Goal: Task Accomplishment & Management: Manage account settings

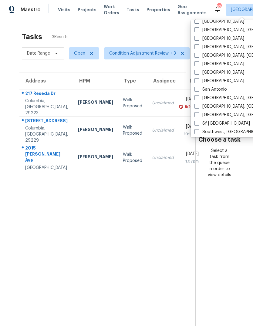
scroll to position [367, 0]
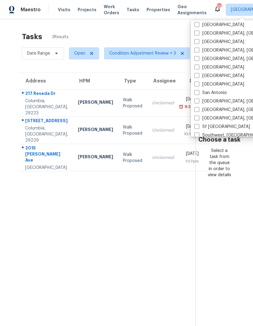
click at [198, 44] on span at bounding box center [196, 41] width 5 height 5
click at [198, 43] on input "Raleigh" at bounding box center [196, 41] width 4 height 4
checkbox input "true"
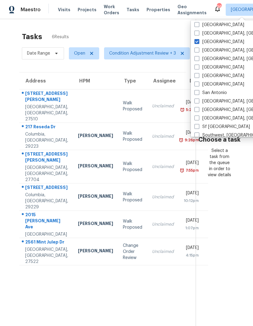
click at [111, 12] on span "Work Orders" at bounding box center [111, 10] width 15 height 12
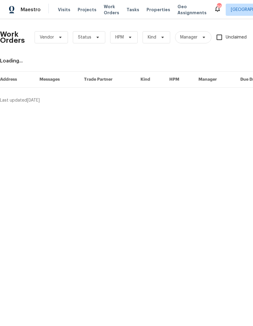
scroll to position [0, 31]
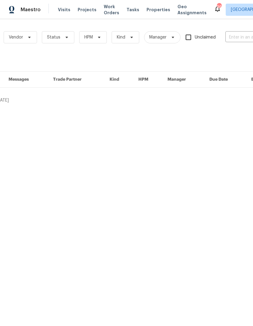
click at [243, 40] on input "text" at bounding box center [255, 37] width 61 height 9
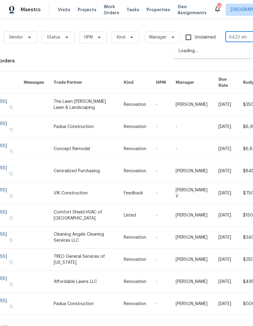
type input "6423 whi"
click at [199, 50] on li "6423 Whitt Rd, Durham, NC 27712" at bounding box center [213, 54] width 78 height 16
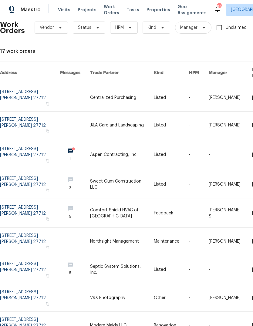
scroll to position [10, 0]
click at [33, 111] on link at bounding box center [30, 124] width 60 height 27
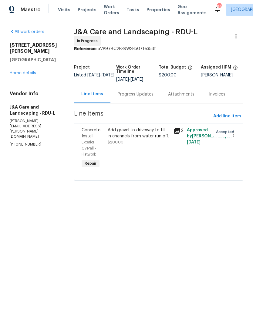
click at [151, 139] on div "Add gravel to driveway to fill in channels from water run off." at bounding box center [139, 133] width 62 height 12
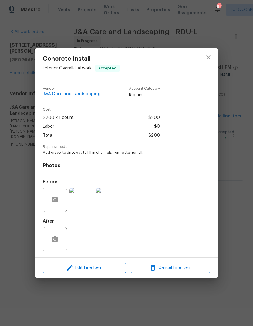
click at [91, 202] on img at bounding box center [81, 200] width 24 height 24
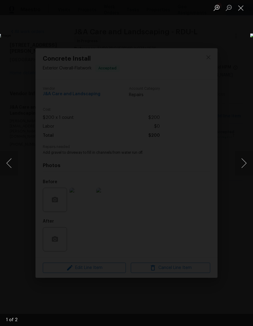
click at [243, 161] on button "Next image" at bounding box center [243, 163] width 18 height 24
click at [240, 5] on button "Close lightbox" at bounding box center [240, 7] width 12 height 11
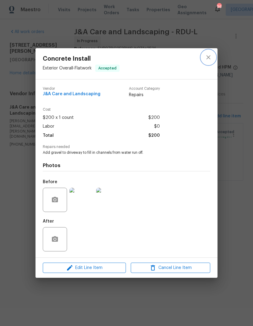
click at [203, 52] on button "close" at bounding box center [208, 57] width 15 height 15
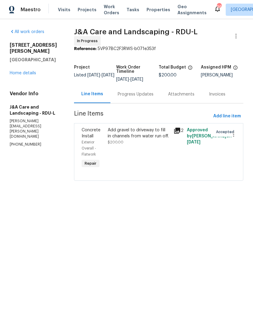
click at [22, 71] on link "Home details" at bounding box center [23, 73] width 26 height 4
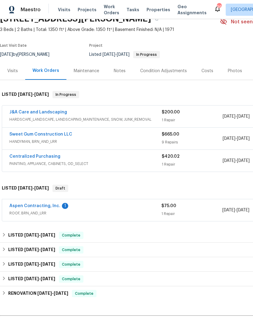
scroll to position [30, 0]
click at [24, 136] on link "Sweet Gum Construction LLC" at bounding box center [40, 134] width 63 height 4
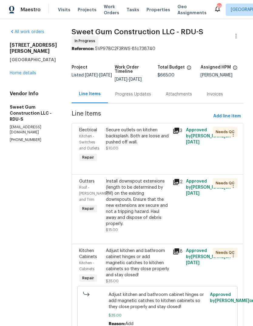
click at [148, 96] on div "Progress Updates" at bounding box center [133, 94] width 36 height 6
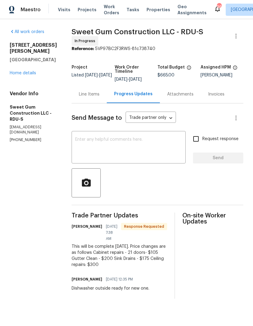
click at [104, 103] on div "Line Items" at bounding box center [88, 94] width 35 height 18
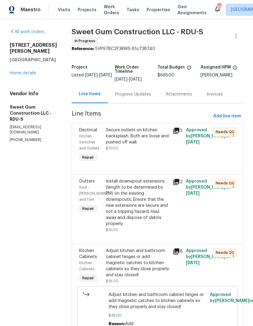
click at [154, 101] on div "Progress Updates" at bounding box center [133, 94] width 50 height 18
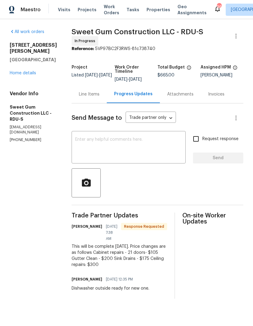
click at [99, 97] on div "Line Items" at bounding box center [89, 94] width 21 height 6
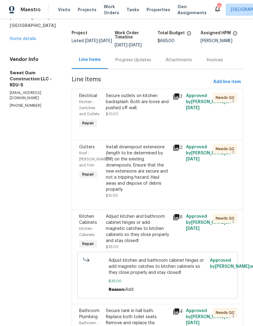
scroll to position [36, 0]
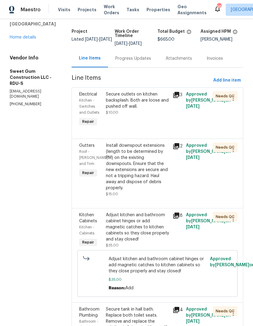
click at [155, 234] on div "Adjust kitchen and bathroom cabinet hinges or add magnetic catches to kitchen c…" at bounding box center [137, 227] width 63 height 30
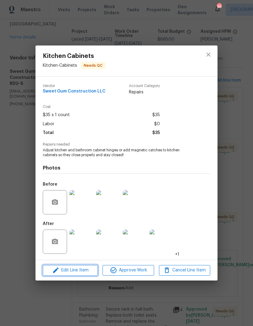
click at [89, 271] on span "Edit Line Item" at bounding box center [70, 270] width 51 height 8
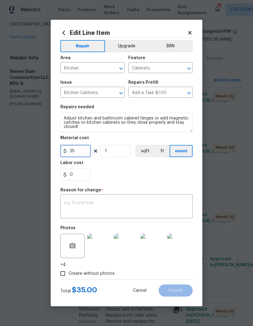
click at [81, 151] on input "35" at bounding box center [75, 151] width 30 height 12
click at [86, 152] on input "35" at bounding box center [75, 151] width 30 height 12
click at [78, 154] on input "35" at bounding box center [75, 151] width 30 height 12
click at [77, 154] on input "35" at bounding box center [75, 151] width 30 height 12
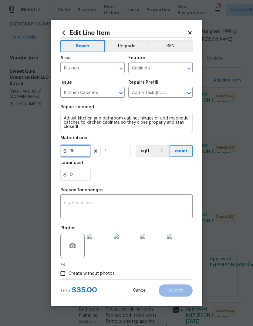
click at [84, 152] on input "35" at bounding box center [75, 151] width 30 height 12
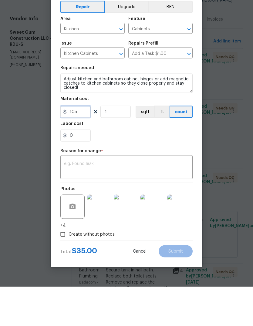
type input "105"
click at [138, 201] on textarea at bounding box center [126, 207] width 125 height 13
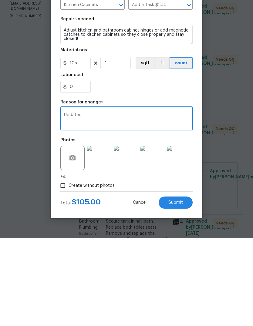
scroll to position [23, 0]
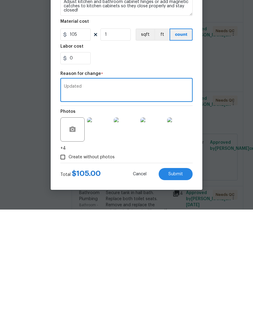
type textarea "Updated"
click at [179, 284] on button "Submit" at bounding box center [175, 290] width 34 height 12
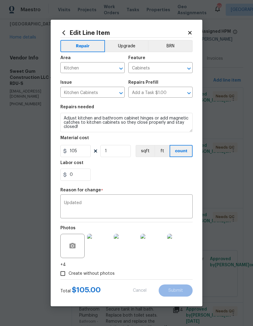
type input "35"
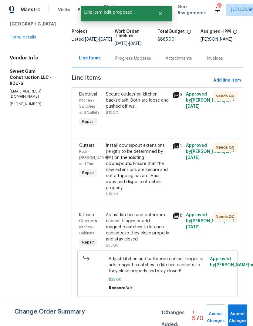
click at [151, 55] on div "Progress Updates" at bounding box center [133, 58] width 36 height 6
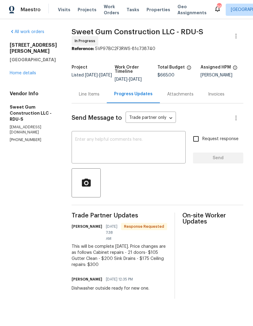
click at [99, 97] on div "Line Items" at bounding box center [89, 94] width 21 height 6
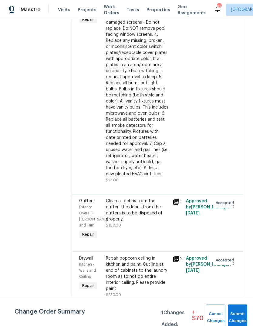
scroll to position [644, 0]
click at [152, 222] on div "Clean all debris from the gutter. The debris from the gutters is to be disposed…" at bounding box center [137, 210] width 63 height 24
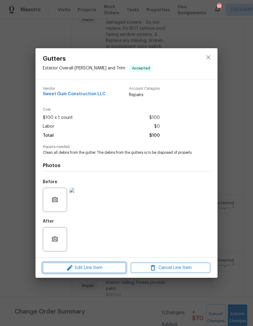
click at [105, 270] on span "Edit Line Item" at bounding box center [84, 268] width 79 height 8
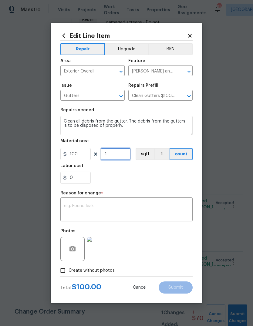
click at [121, 157] on input "1" at bounding box center [115, 154] width 30 height 12
type input "2"
click at [123, 199] on div "x ​" at bounding box center [126, 210] width 132 height 22
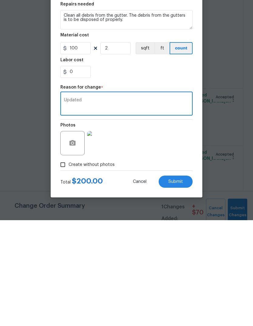
type textarea "Updated"
click at [183, 281] on button "Submit" at bounding box center [175, 287] width 34 height 12
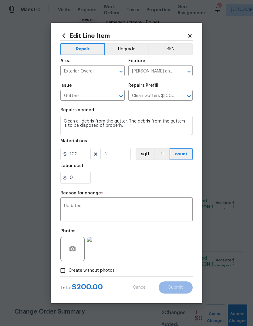
type input "1"
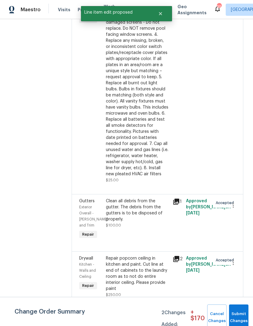
scroll to position [0, 0]
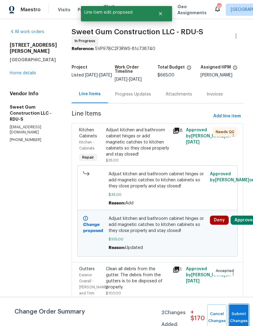
click at [241, 314] on button "Submit Changes" at bounding box center [238, 317] width 19 height 26
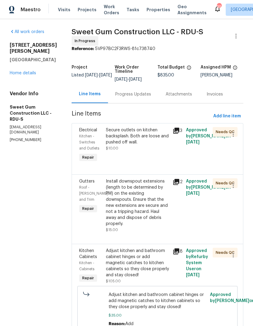
click at [151, 97] on div "Progress Updates" at bounding box center [133, 94] width 36 height 6
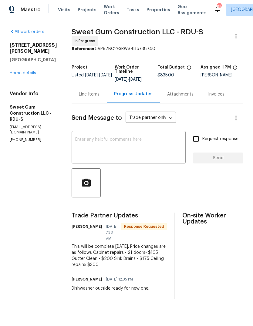
click at [97, 103] on div "Line Items" at bounding box center [88, 94] width 35 height 18
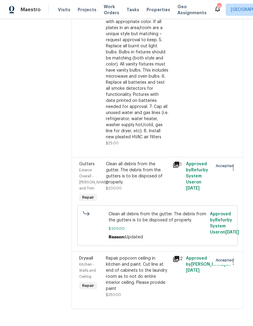
scroll to position [734, 0]
click at [151, 291] on div "Repair popcorn ceiling in kitchen and paint. Cut line at end of cabinets to the…" at bounding box center [137, 273] width 63 height 36
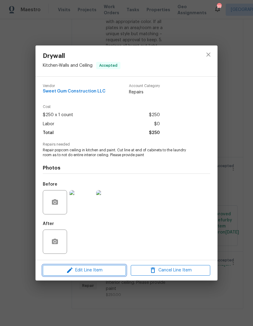
click at [104, 269] on span "Edit Line Item" at bounding box center [84, 270] width 79 height 8
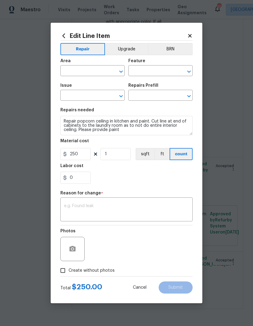
type input "Kitchen"
type input "Walls and Ceiling"
type input "Drywall"
type input "Add a Task $1.00"
click at [81, 155] on input "250" at bounding box center [75, 154] width 30 height 12
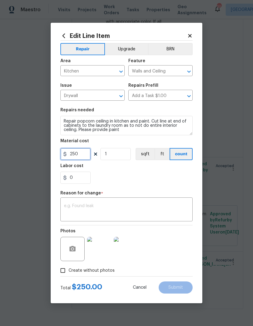
click at [81, 155] on input "250" at bounding box center [75, 154] width 30 height 12
click at [79, 154] on input "250" at bounding box center [75, 154] width 30 height 12
click at [75, 153] on input "250" at bounding box center [75, 154] width 30 height 12
click at [85, 157] on input "250" at bounding box center [75, 154] width 30 height 12
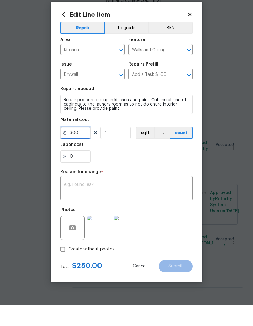
type input "300"
click at [153, 204] on textarea at bounding box center [126, 210] width 125 height 13
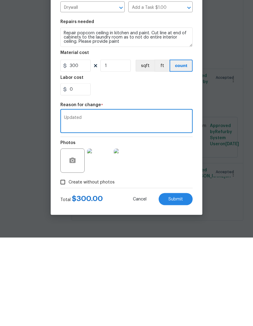
type textarea "Updated"
click at [180, 281] on button "Submit" at bounding box center [175, 287] width 34 height 12
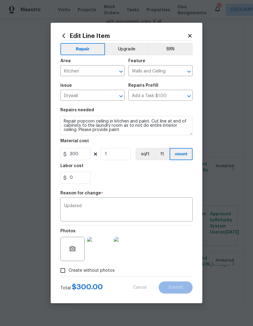
type input "250"
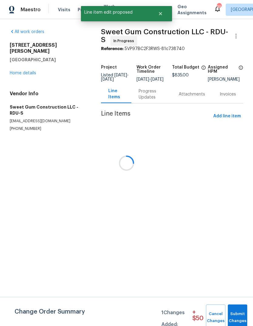
scroll to position [0, 0]
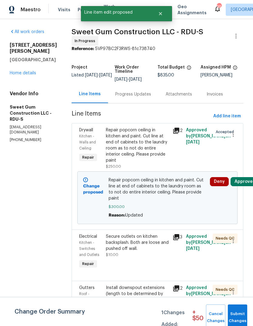
click at [150, 97] on div "Progress Updates" at bounding box center [133, 94] width 36 height 6
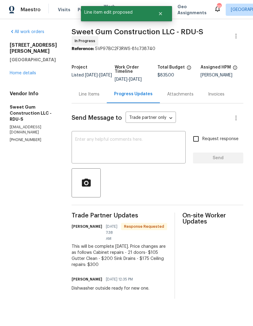
click at [28, 72] on div "All work orders 6423 Whitt Rd Durham, NC 27712 Home details Vendor Info Sweet G…" at bounding box center [33, 86] width 47 height 114
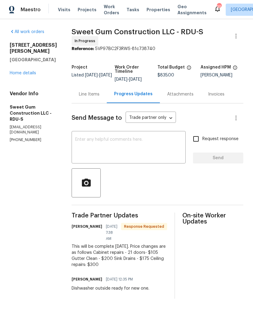
click at [99, 97] on div "Line Items" at bounding box center [89, 94] width 21 height 6
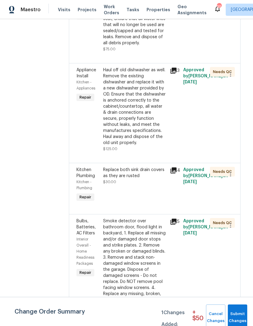
scroll to position [510, 3]
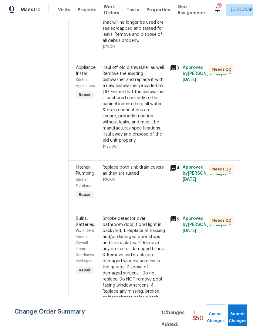
click at [152, 176] on div "Replace both sink drain covers as they are rusted" at bounding box center [133, 170] width 63 height 12
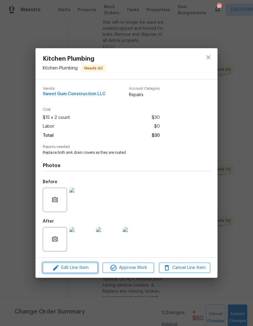
click at [92, 270] on span "Edit Line Item" at bounding box center [70, 268] width 51 height 8
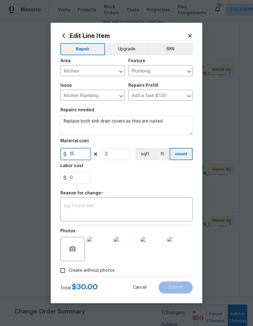
click at [78, 158] on input "15" at bounding box center [75, 154] width 30 height 12
click at [78, 157] on input "15" at bounding box center [75, 154] width 30 height 12
click at [79, 154] on input "15" at bounding box center [75, 154] width 30 height 12
click at [119, 160] on input "2" at bounding box center [115, 154] width 30 height 12
click at [120, 160] on input "2" at bounding box center [115, 154] width 30 height 12
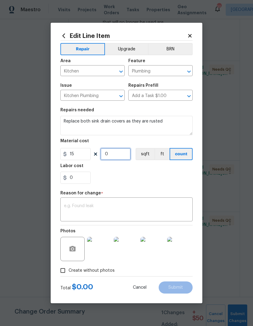
type input "1"
click at [78, 159] on input "15" at bounding box center [75, 154] width 30 height 12
click at [78, 164] on h5 "Labor cost" at bounding box center [71, 166] width 23 height 4
click at [80, 154] on input "15" at bounding box center [75, 154] width 30 height 12
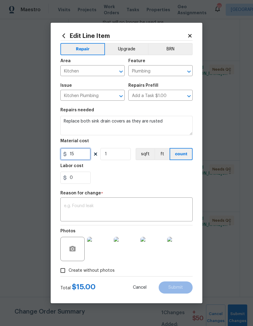
click at [80, 154] on input "15" at bounding box center [75, 154] width 30 height 12
click at [82, 158] on input "15" at bounding box center [75, 154] width 30 height 12
click at [82, 157] on input "15" at bounding box center [75, 154] width 30 height 12
click at [82, 156] on input "15" at bounding box center [75, 154] width 30 height 12
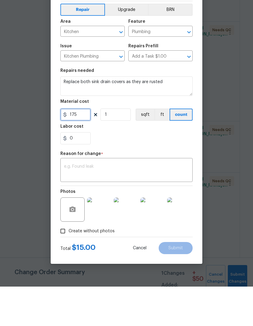
type input "175"
click at [154, 204] on textarea at bounding box center [126, 210] width 125 height 13
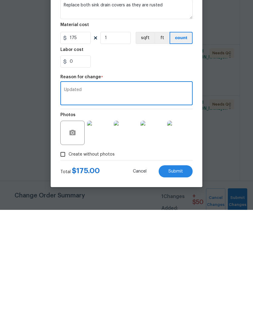
type textarea "Updated"
click at [181, 281] on button "Submit" at bounding box center [175, 287] width 34 height 12
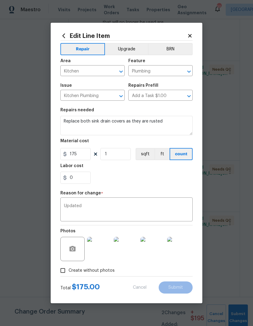
type input "15"
type input "2"
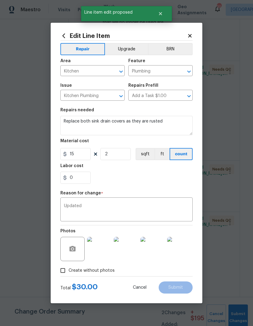
scroll to position [0, 0]
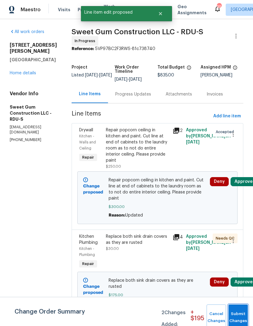
click at [242, 314] on button "Submit Changes" at bounding box center [237, 317] width 19 height 26
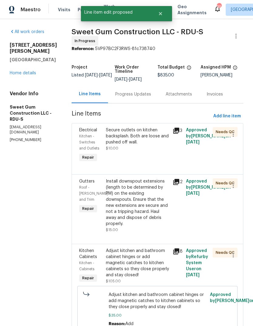
click at [145, 97] on div "Progress Updates" at bounding box center [133, 94] width 36 height 6
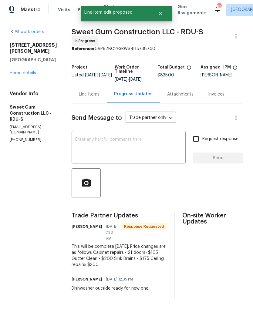
click at [149, 147] on textarea at bounding box center [128, 147] width 107 height 21
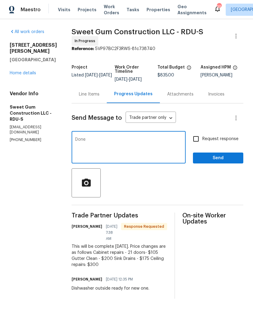
type textarea "Done"
click at [233, 162] on span "Send" at bounding box center [218, 158] width 41 height 8
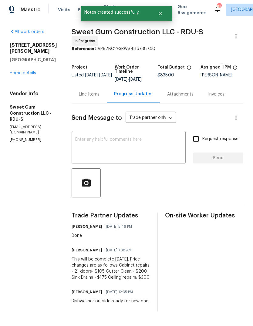
click at [99, 97] on div "Line Items" at bounding box center [89, 94] width 21 height 6
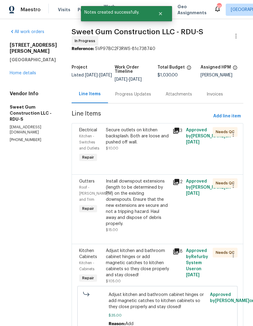
click at [160, 145] on div "Secure outlets on kitchen backsplash. Both are loose and pushed off wall." at bounding box center [137, 136] width 63 height 18
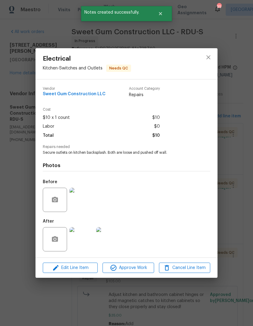
click at [85, 241] on img at bounding box center [81, 239] width 24 height 24
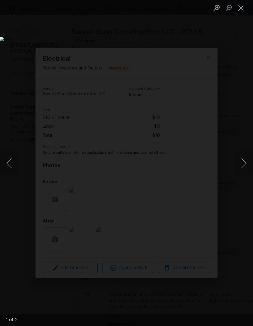
click at [243, 163] on button "Next image" at bounding box center [243, 163] width 18 height 24
click at [244, 11] on button "Close lightbox" at bounding box center [240, 7] width 12 height 11
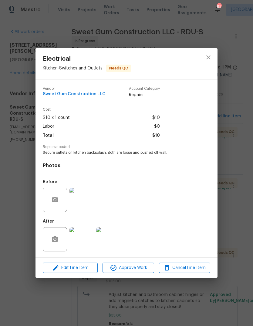
click at [88, 201] on img at bounding box center [81, 200] width 24 height 24
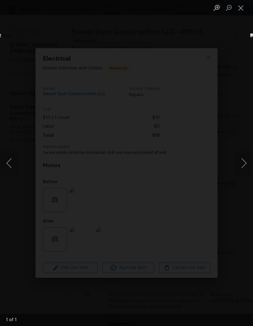
click at [244, 17] on div "Lightbox" at bounding box center [126, 163] width 253 height 326
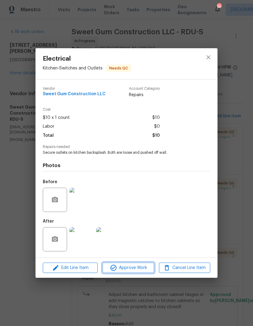
click at [143, 267] on span "Approve Work" at bounding box center [128, 268] width 48 height 8
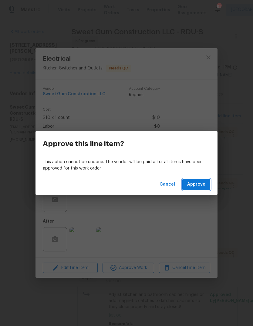
click at [201, 188] on span "Approve" at bounding box center [196, 185] width 18 height 8
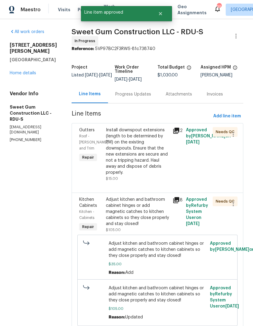
click at [149, 148] on div "Install downspout extensions (length to be determined by PM) on the existing do…" at bounding box center [137, 151] width 63 height 48
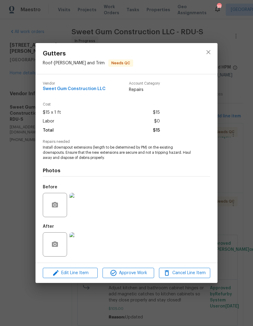
click at [86, 206] on img at bounding box center [81, 205] width 24 height 24
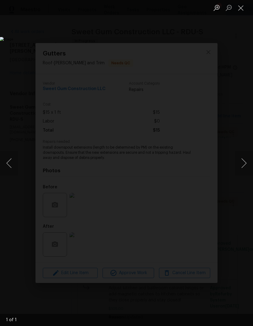
click at [243, 12] on button "Close lightbox" at bounding box center [240, 7] width 12 height 11
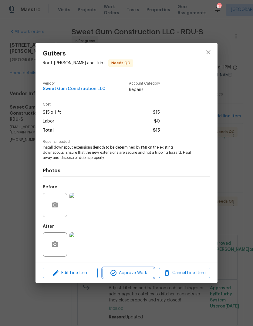
click at [144, 272] on span "Approve Work" at bounding box center [128, 273] width 48 height 8
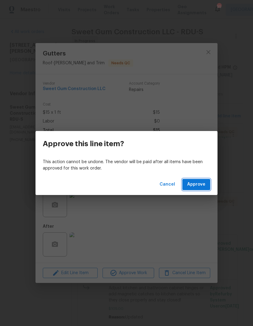
click at [202, 181] on span "Approve" at bounding box center [196, 185] width 18 height 8
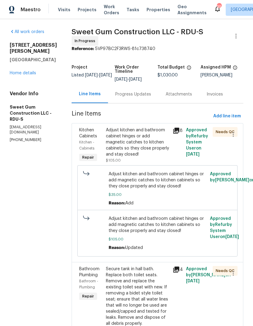
click at [158, 145] on div "Adjust kitchen and bathroom cabinet hinges or add magnetic catches to kitchen c…" at bounding box center [137, 142] width 63 height 30
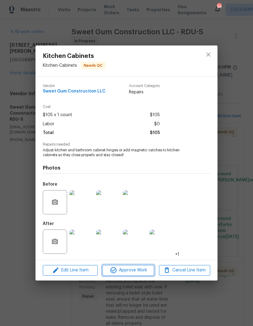
click at [142, 269] on span "Approve Work" at bounding box center [128, 270] width 48 height 8
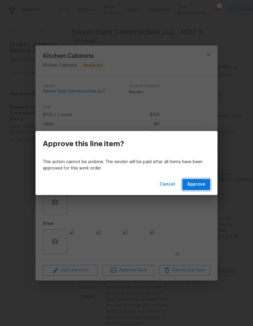
click at [210, 184] on button "Approve" at bounding box center [196, 184] width 28 height 11
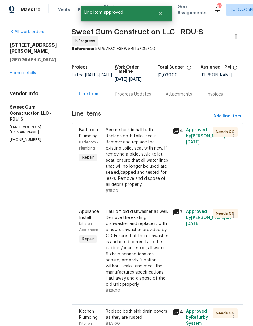
click at [161, 172] on div "Secure tank in hall bath. Replace both toilet seats. Remove and replace the exi…" at bounding box center [137, 157] width 63 height 61
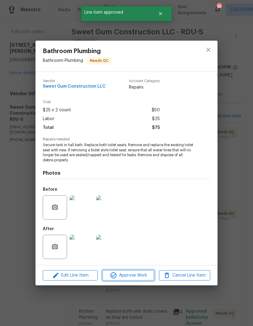
click at [142, 275] on span "Approve Work" at bounding box center [128, 275] width 48 height 8
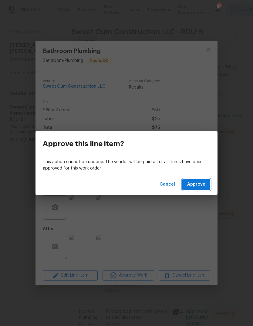
click at [204, 186] on span "Approve" at bounding box center [196, 185] width 18 height 8
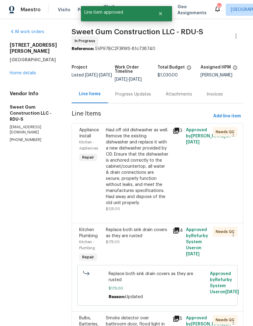
click at [153, 190] on div "Haul off old dishwasher as well. Remove the existing dishwasher and replace it …" at bounding box center [137, 166] width 63 height 79
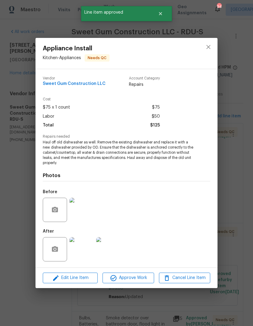
click at [85, 250] on img at bounding box center [81, 249] width 24 height 24
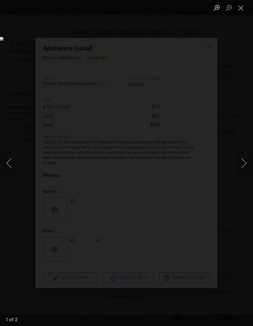
click at [244, 161] on button "Next image" at bounding box center [243, 163] width 18 height 24
click at [243, 164] on button "Next image" at bounding box center [243, 163] width 18 height 24
click at [240, 10] on button "Close lightbox" at bounding box center [240, 7] width 12 height 11
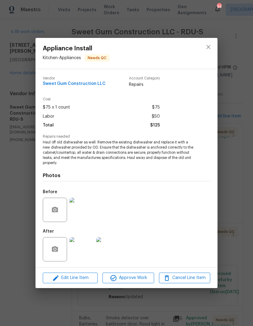
click at [87, 210] on img at bounding box center [81, 210] width 24 height 24
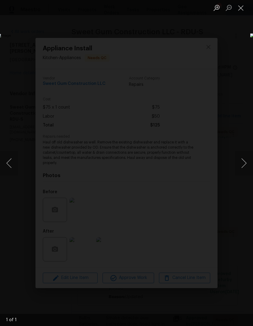
click at [242, 11] on button "Close lightbox" at bounding box center [240, 7] width 12 height 11
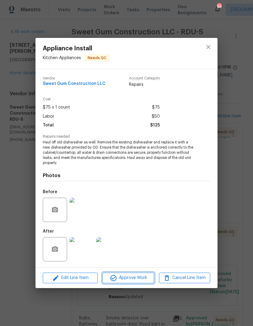
click at [141, 279] on span "Approve Work" at bounding box center [128, 278] width 48 height 8
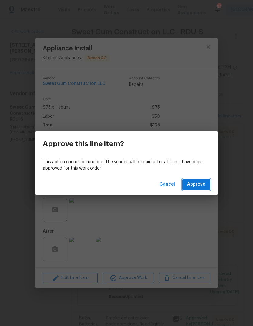
click at [196, 188] on button "Approve" at bounding box center [196, 184] width 28 height 11
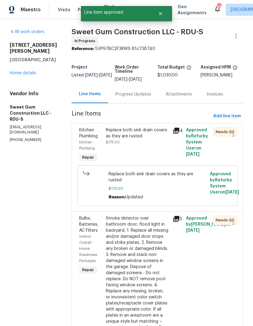
click at [161, 145] on div "Replace both sink drain covers as they are rusted $175.00" at bounding box center [137, 136] width 63 height 18
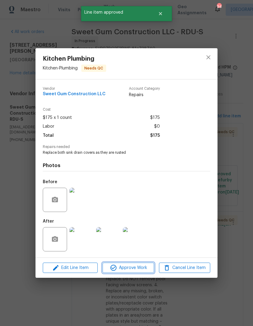
click at [139, 268] on span "Approve Work" at bounding box center [128, 268] width 48 height 8
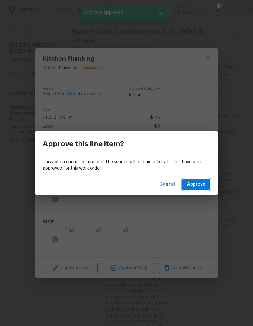
click at [201, 186] on span "Approve" at bounding box center [196, 185] width 18 height 8
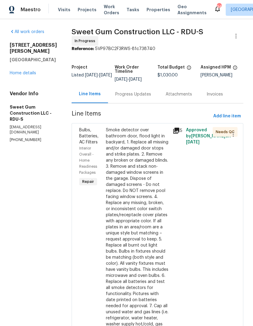
click at [155, 218] on div "Smoke detector over bathroom door, flood light in backyard, 1. Replace all miss…" at bounding box center [137, 233] width 63 height 212
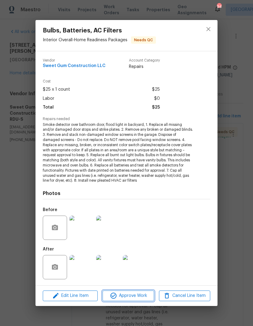
click at [141, 295] on span "Approve Work" at bounding box center [128, 296] width 48 height 8
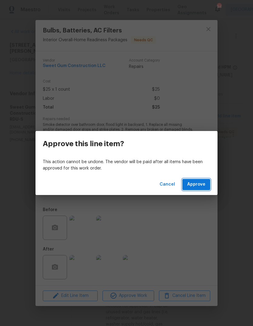
click at [197, 186] on span "Approve" at bounding box center [196, 185] width 18 height 8
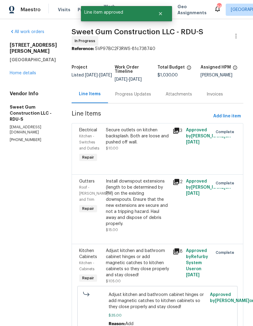
click at [25, 71] on link "Home details" at bounding box center [23, 73] width 26 height 4
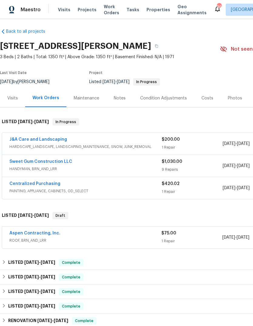
scroll to position [3, 0]
click at [26, 163] on link "Sweet Gum Construction LLC" at bounding box center [40, 161] width 63 height 4
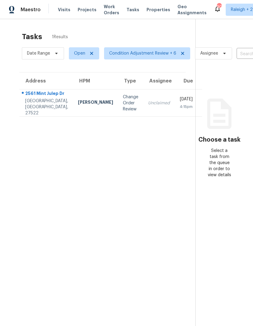
click at [123, 104] on div "Change Order Review" at bounding box center [130, 103] width 15 height 18
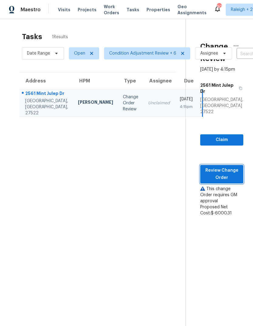
click at [231, 172] on span "Review Change Order" at bounding box center [221, 174] width 33 height 15
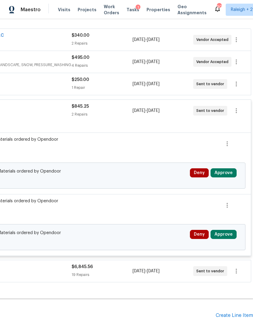
scroll to position [108, 89]
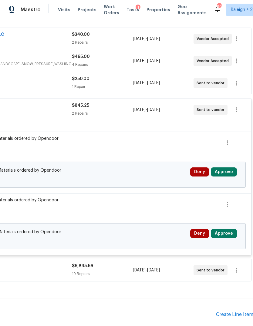
click at [230, 167] on button "Approve" at bounding box center [224, 171] width 26 height 9
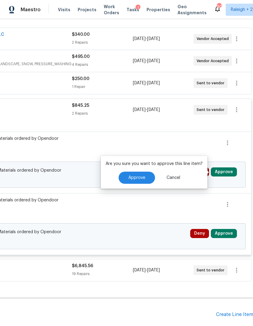
click at [139, 175] on span "Approve" at bounding box center [136, 177] width 17 height 5
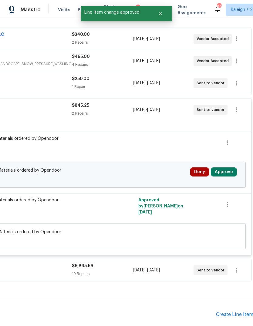
click at [226, 167] on button "Approve" at bounding box center [224, 171] width 26 height 9
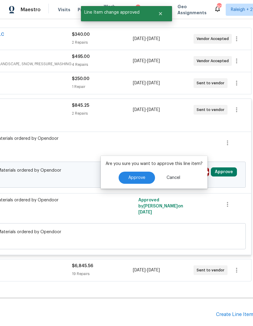
click at [138, 175] on span "Approve" at bounding box center [136, 177] width 17 height 5
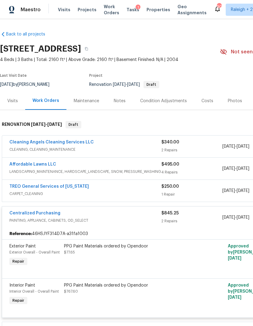
scroll to position [0, 0]
click at [128, 7] on div "Tasks 1" at bounding box center [132, 10] width 13 height 6
